Goal: Transaction & Acquisition: Purchase product/service

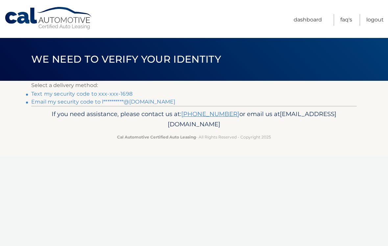
click at [116, 93] on link "Text my security code to xxx-xxx-1698" at bounding box center [81, 94] width 101 height 6
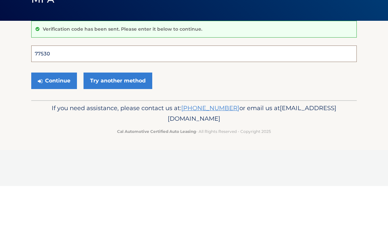
type input "775309"
click at [54, 132] on button "Continue" at bounding box center [54, 140] width 46 height 16
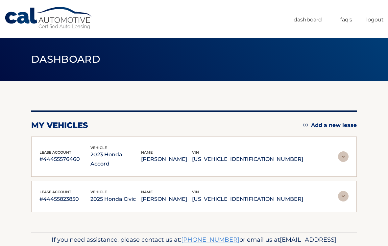
click at [341, 151] on img at bounding box center [343, 156] width 11 height 11
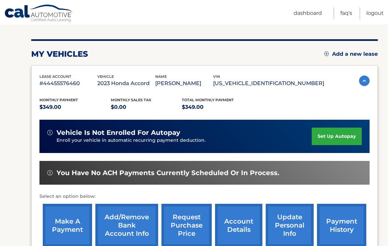
scroll to position [71, 0]
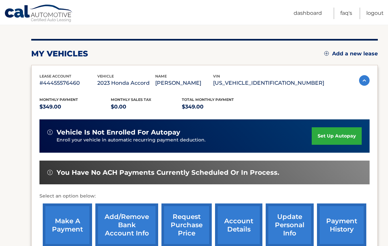
click at [75, 233] on link "make a payment" at bounding box center [67, 224] width 49 height 43
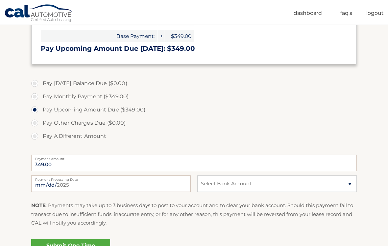
scroll to position [151, 0]
click at [168, 185] on input "[DATE]" at bounding box center [111, 183] width 160 height 16
type input "[DATE]"
click at [344, 185] on select "Select Bank Account Savings CAPITAL ONE N.A. *****3569 Checking JPMORGAN CHASE …" at bounding box center [277, 183] width 160 height 16
select select "NWE4MTRiMzktMWJmYi00NDViLTk3MTMtNGFhNjkzOWUyMjY2"
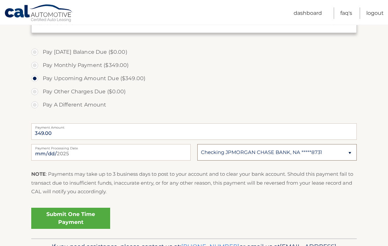
scroll to position [186, 0]
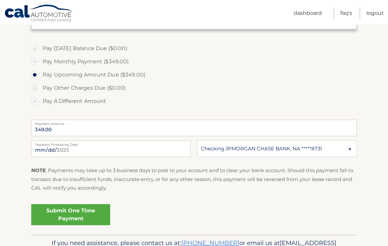
click at [88, 212] on link "Submit One Time Payment" at bounding box center [70, 214] width 79 height 21
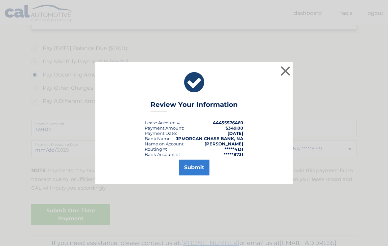
click at [195, 175] on button "Submit" at bounding box center [194, 167] width 31 height 16
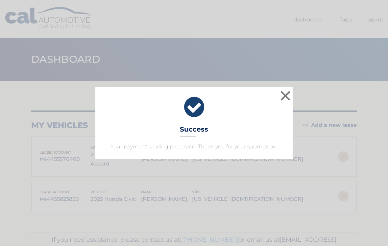
click at [286, 93] on button "×" at bounding box center [285, 95] width 13 height 13
